Goal: Task Accomplishment & Management: Manage account settings

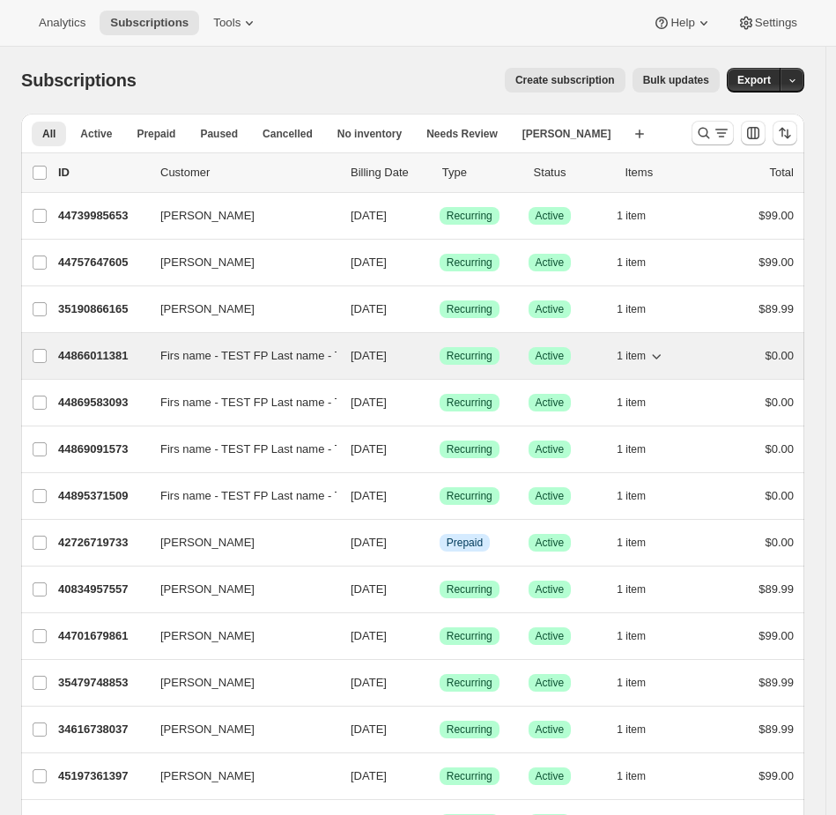
click at [300, 358] on span "Firs name - TEST FP Last name - TEST FP" at bounding box center [270, 356] width 221 height 18
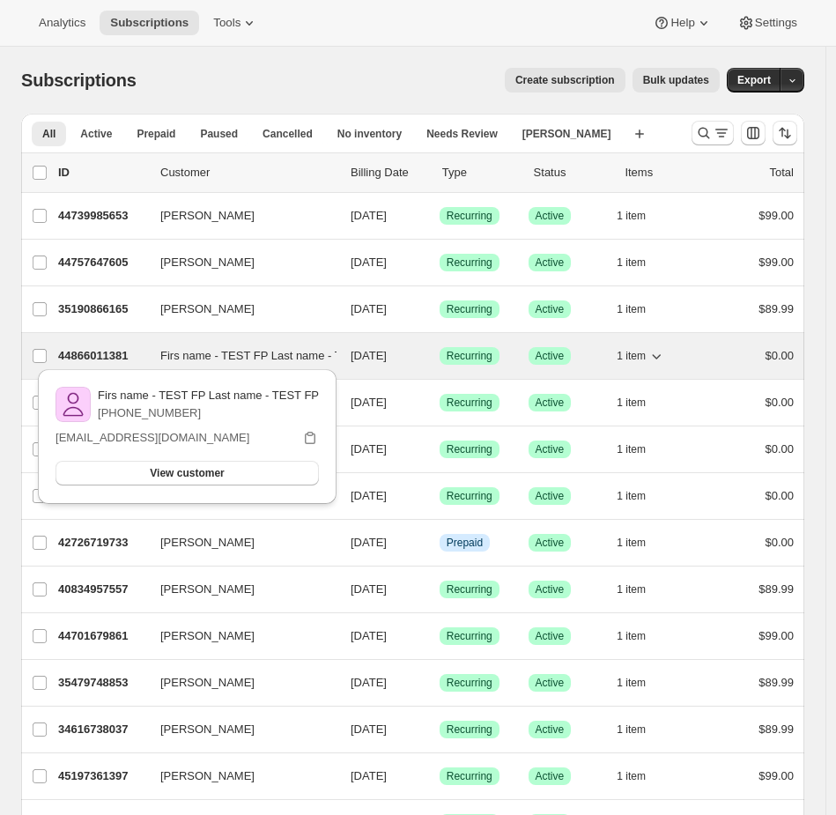
click at [604, 359] on p "Success Active" at bounding box center [566, 356] width 75 height 18
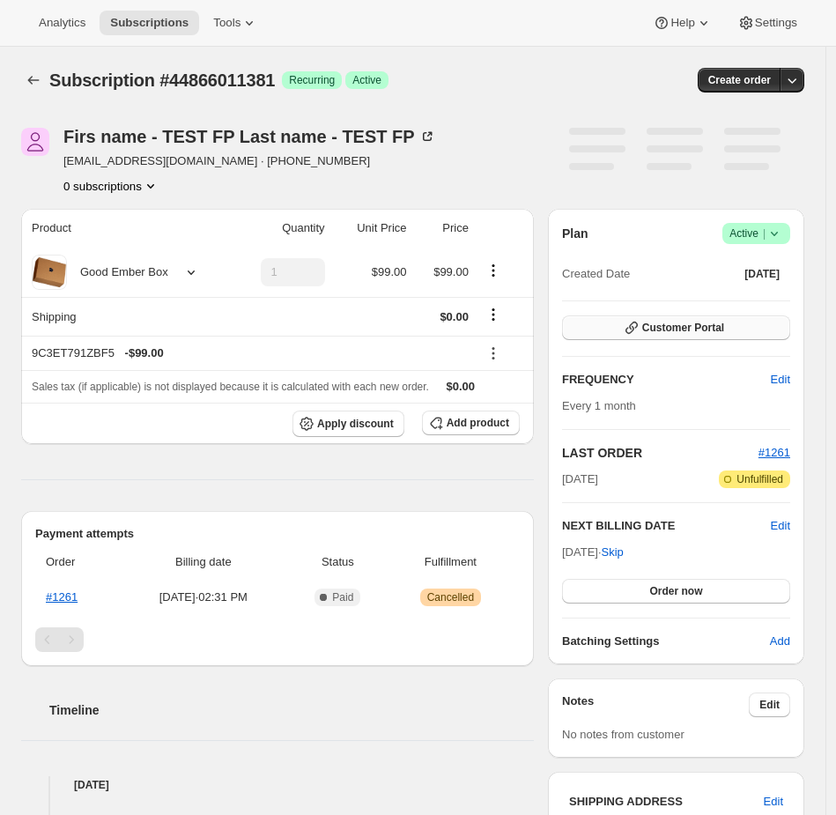
click at [713, 325] on span "Customer Portal" at bounding box center [683, 328] width 82 height 14
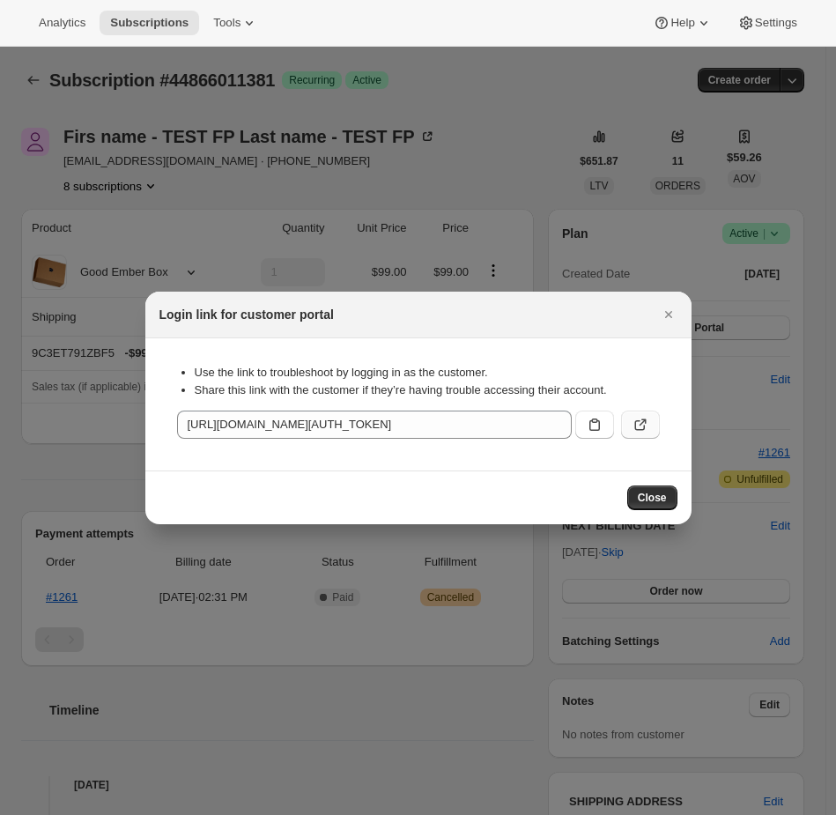
click at [635, 424] on icon ":rc4:" at bounding box center [639, 425] width 11 height 11
